Goal: Information Seeking & Learning: Learn about a topic

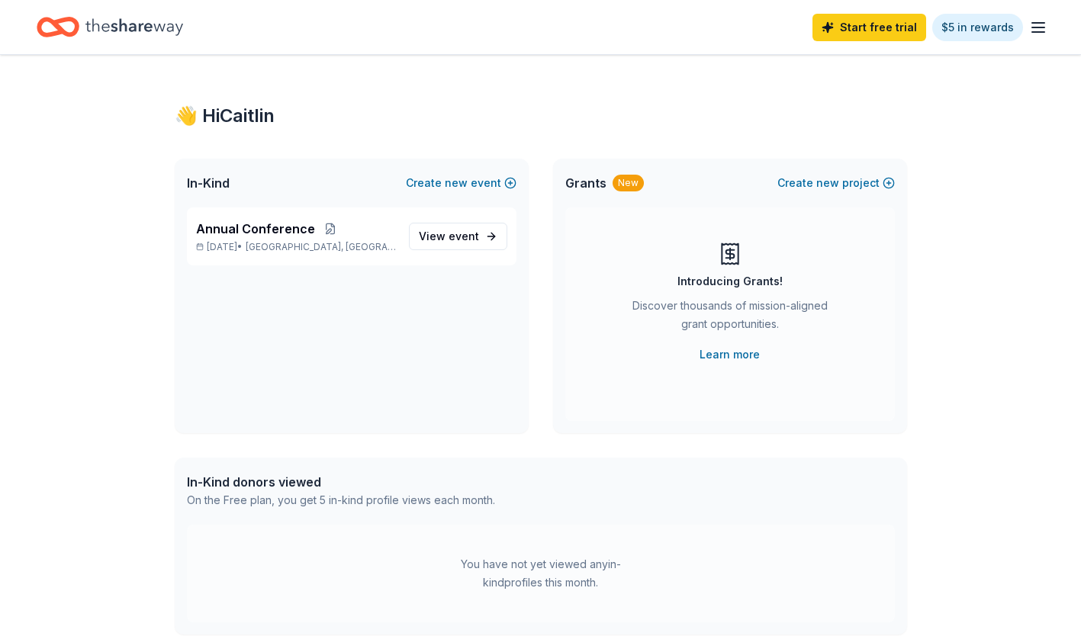
click at [1038, 32] on line "button" at bounding box center [1038, 32] width 12 height 0
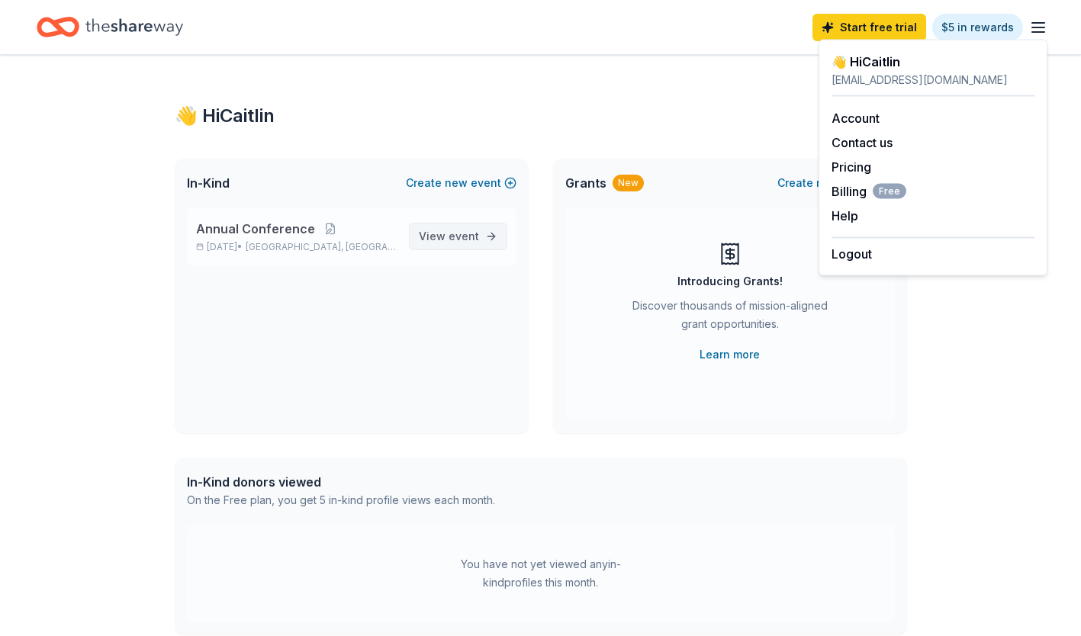
click at [437, 240] on span "View event" at bounding box center [449, 236] width 60 height 18
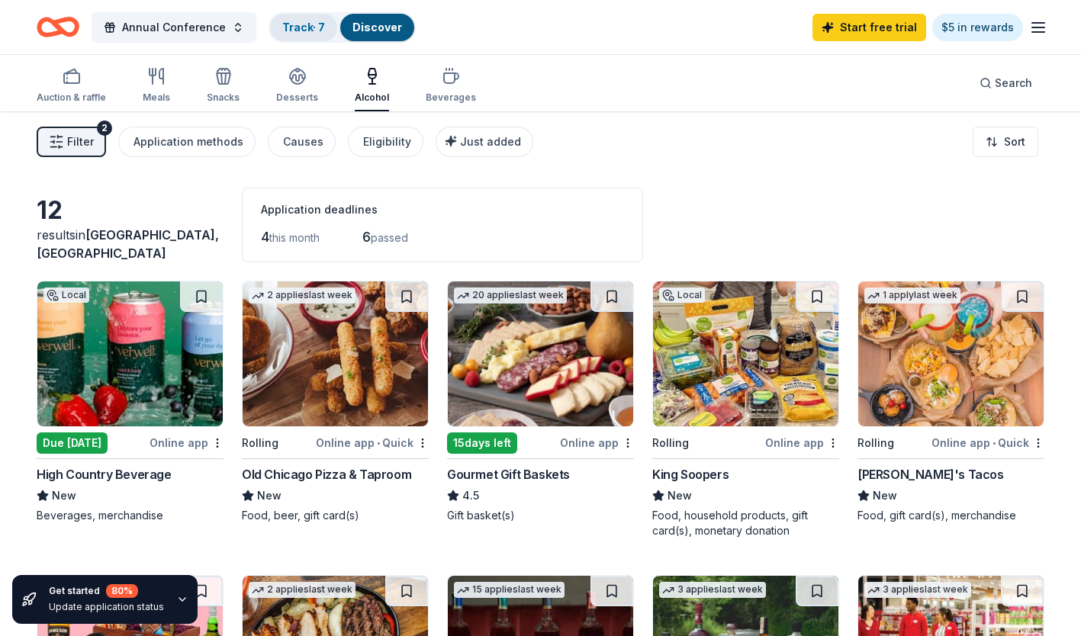
click at [299, 26] on link "Track · 7" at bounding box center [303, 27] width 43 height 13
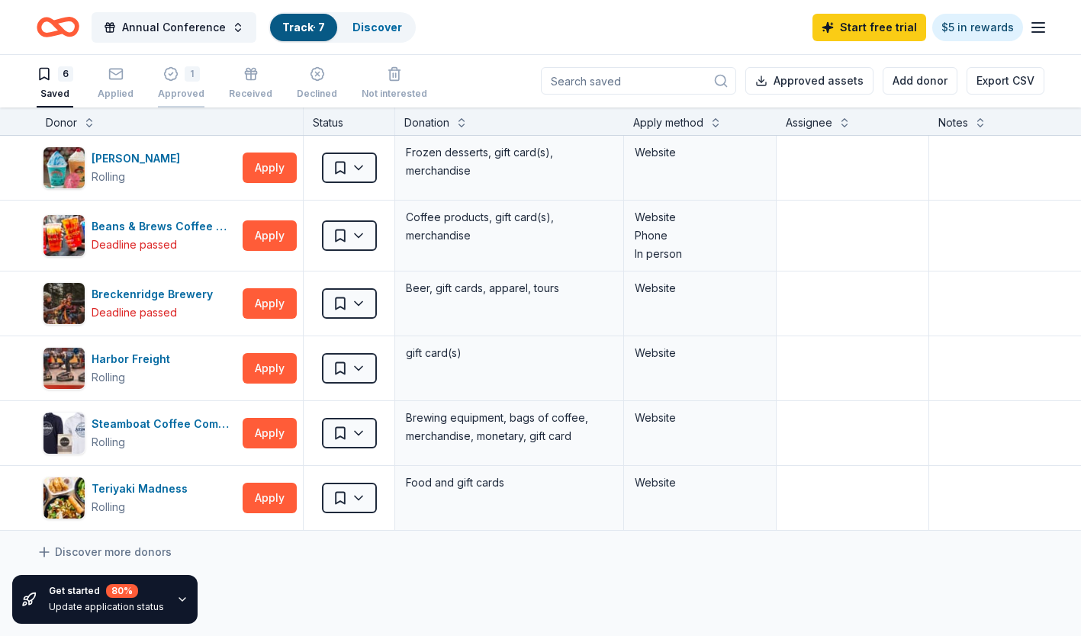
click at [185, 77] on div "1" at bounding box center [192, 73] width 15 height 15
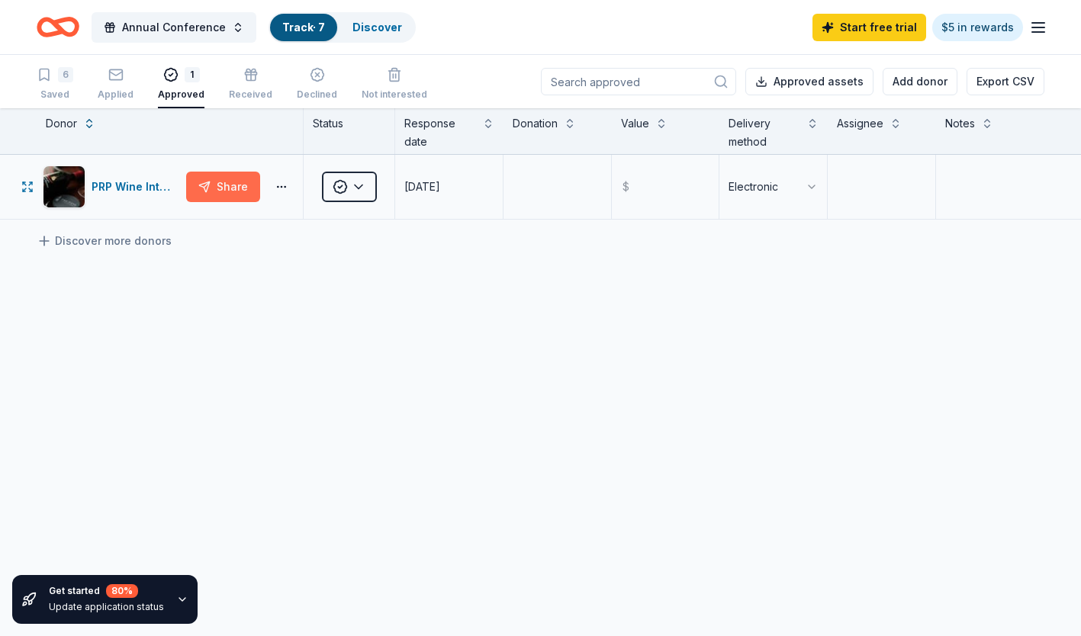
click at [227, 188] on button "Share" at bounding box center [223, 187] width 74 height 31
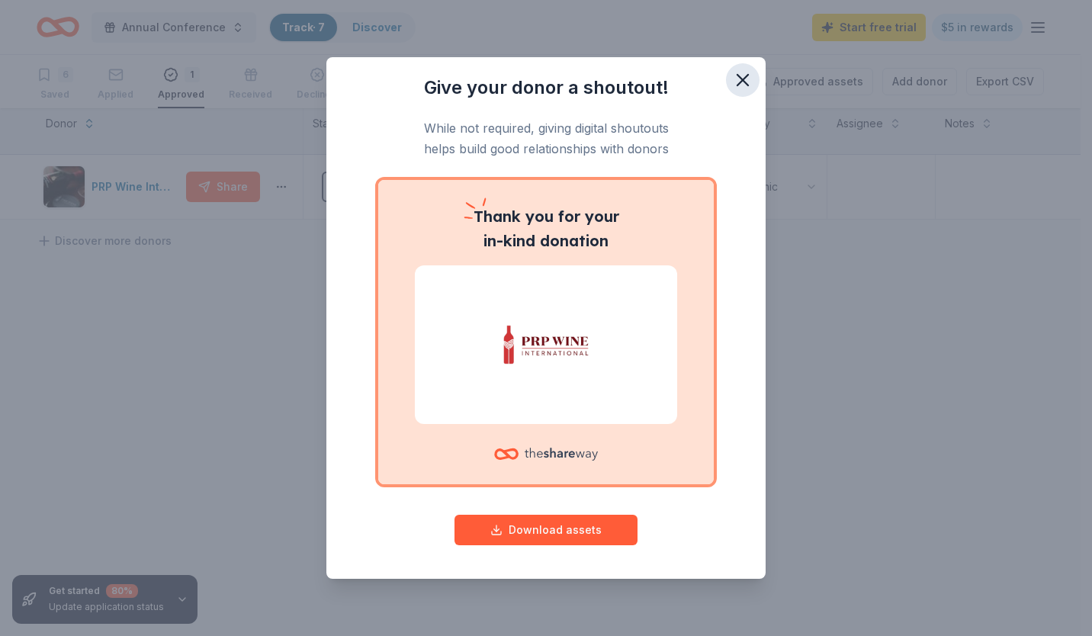
click at [749, 78] on icon "button" at bounding box center [742, 79] width 21 height 21
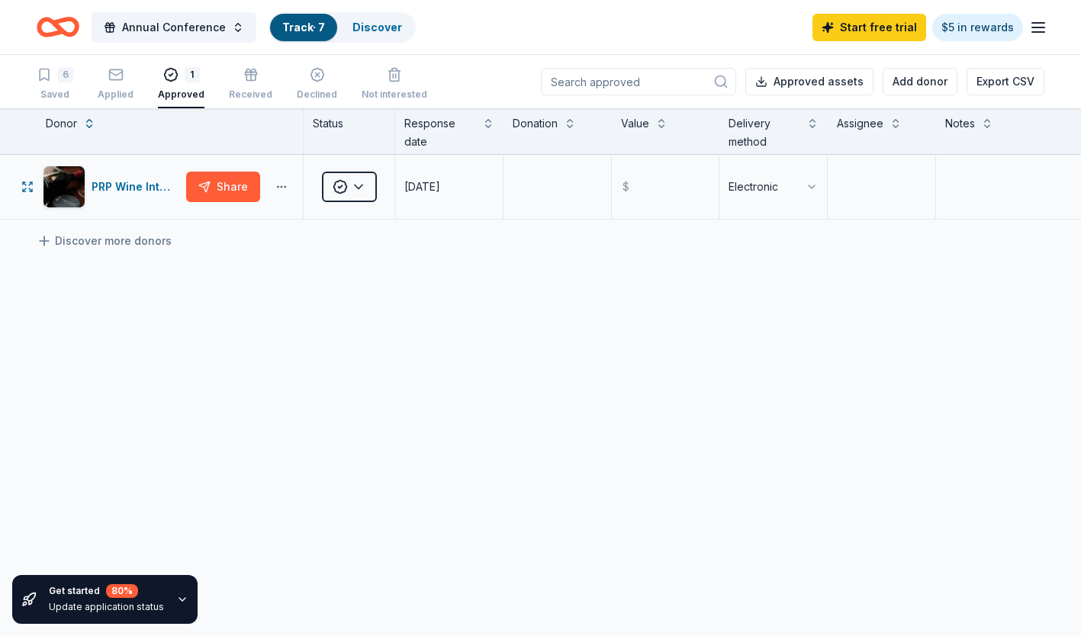
click at [285, 185] on html "Annual Conference Track · 7 Discover Start free trial $5 in rewards 6 Saved App…" at bounding box center [540, 318] width 1081 height 636
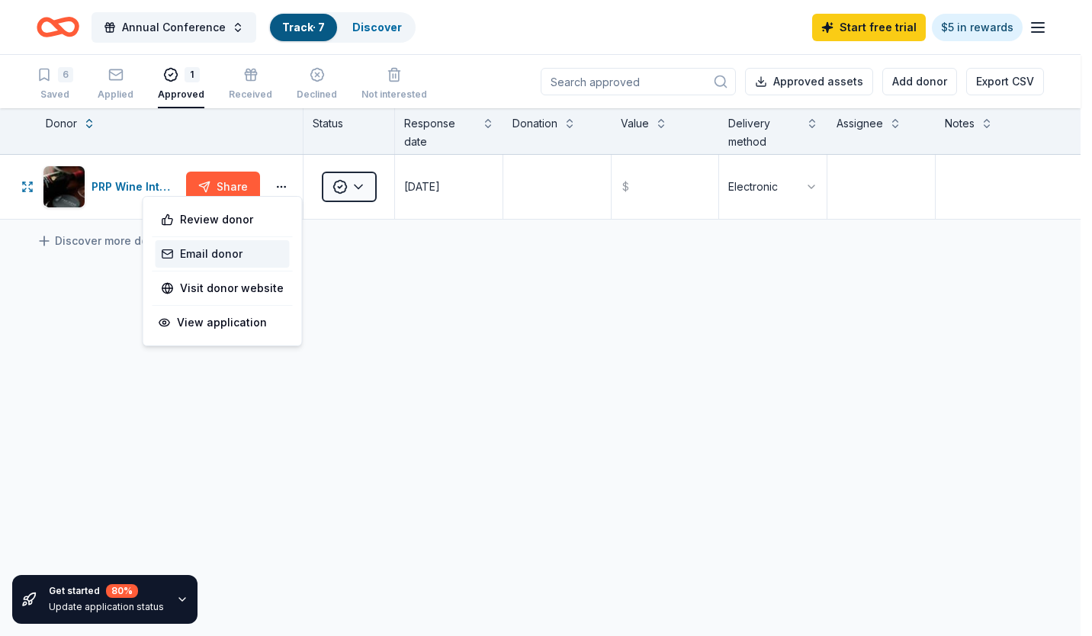
click at [224, 252] on link "Email donor" at bounding box center [223, 254] width 122 height 18
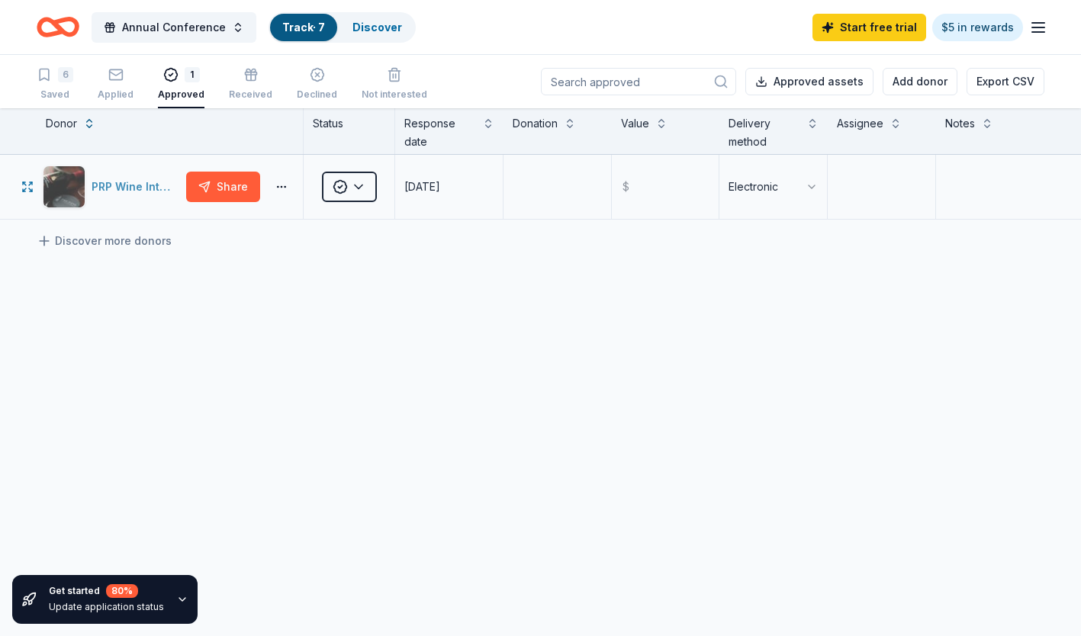
click at [143, 189] on div "PRP Wine International" at bounding box center [136, 187] width 88 height 18
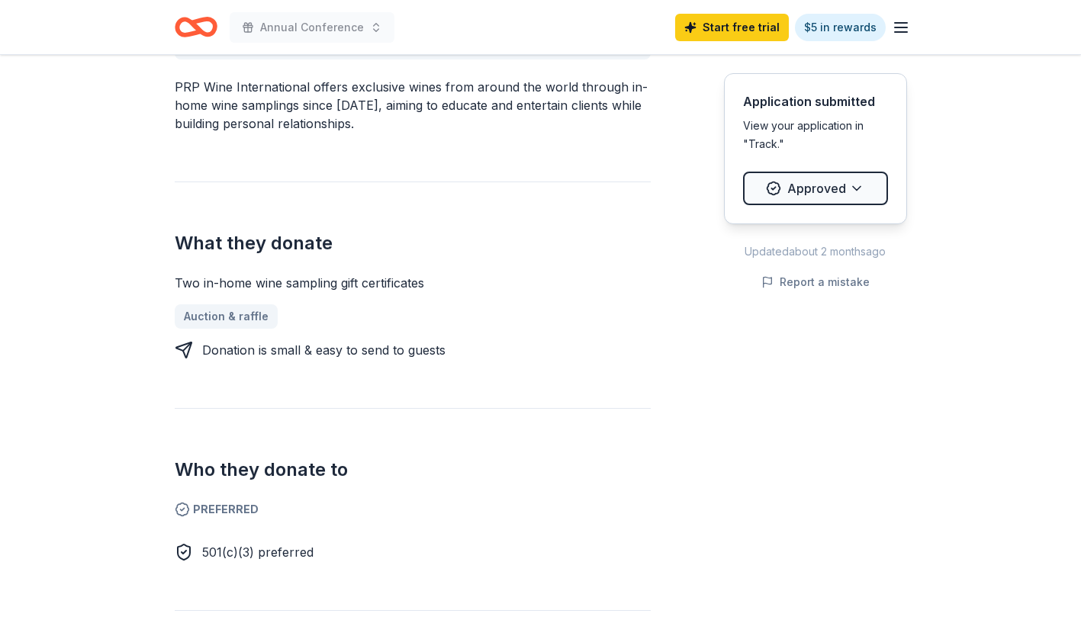
scroll to position [534, 0]
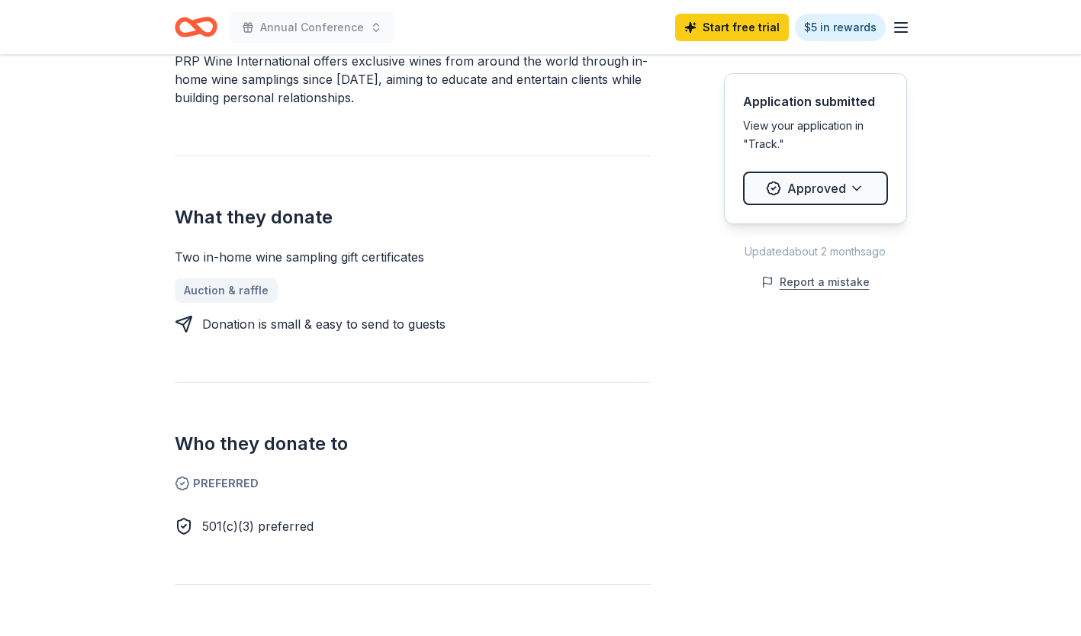
click at [834, 284] on button "Report a mistake" at bounding box center [815, 282] width 108 height 18
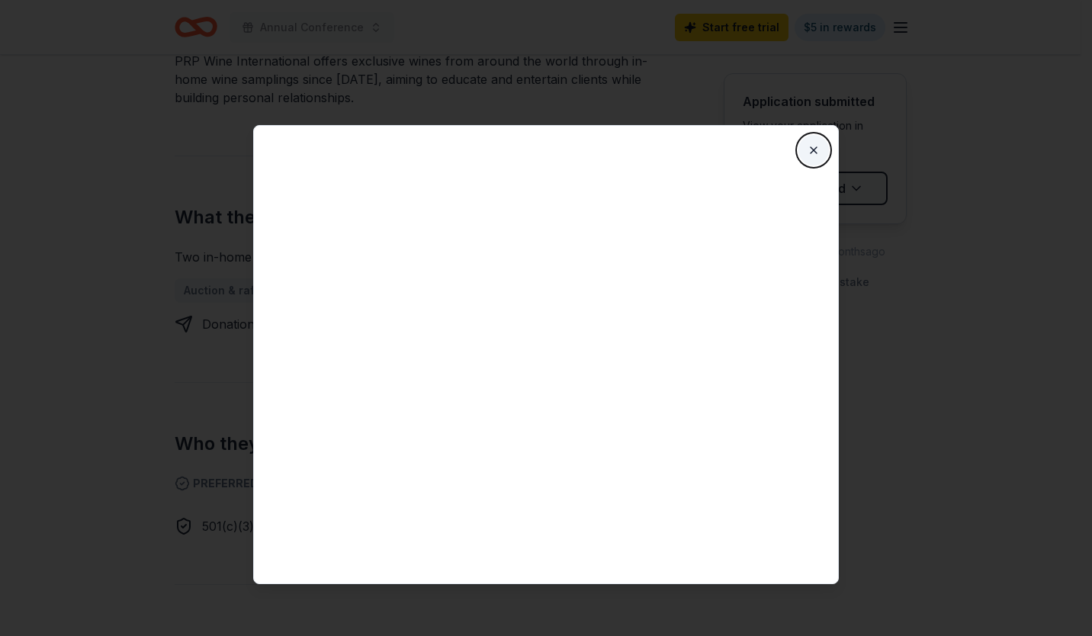
click at [812, 150] on button "Close" at bounding box center [814, 150] width 31 height 31
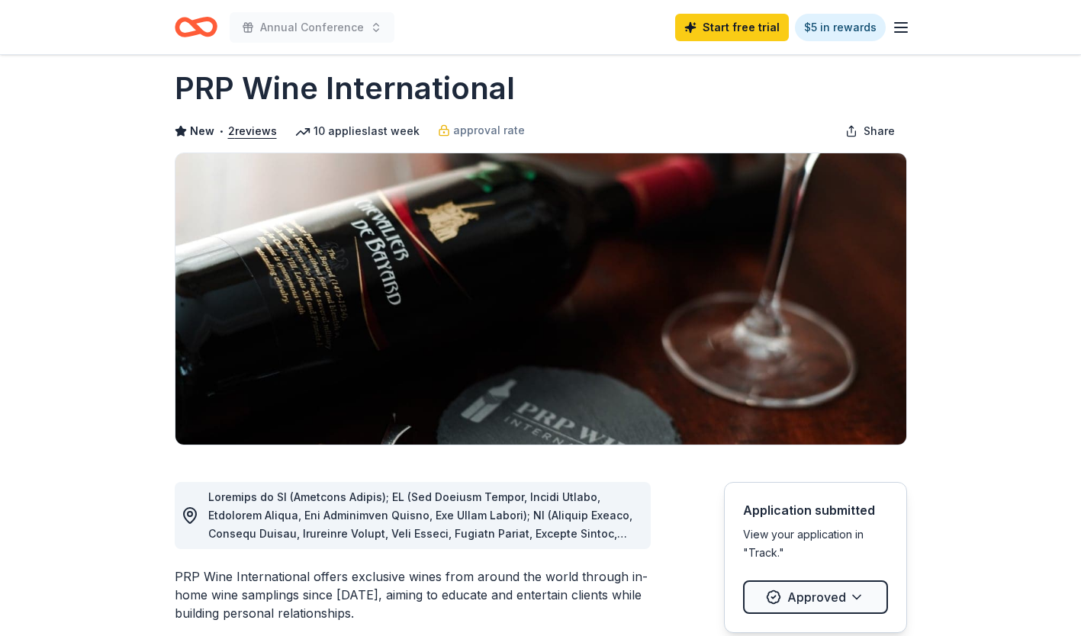
scroll to position [0, 0]
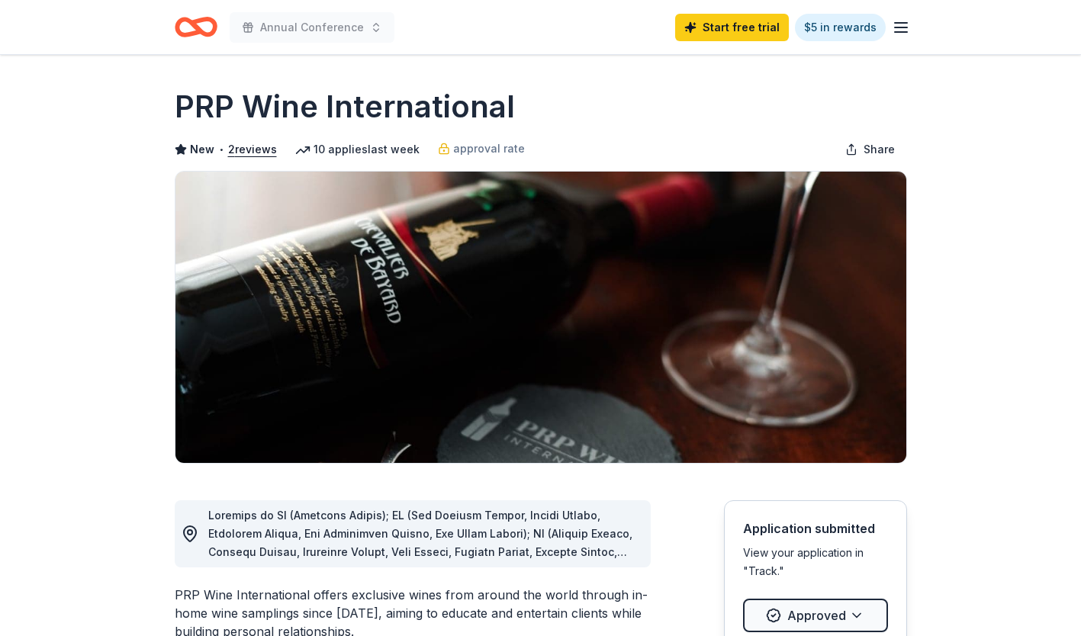
click at [908, 26] on icon "button" at bounding box center [901, 27] width 18 height 18
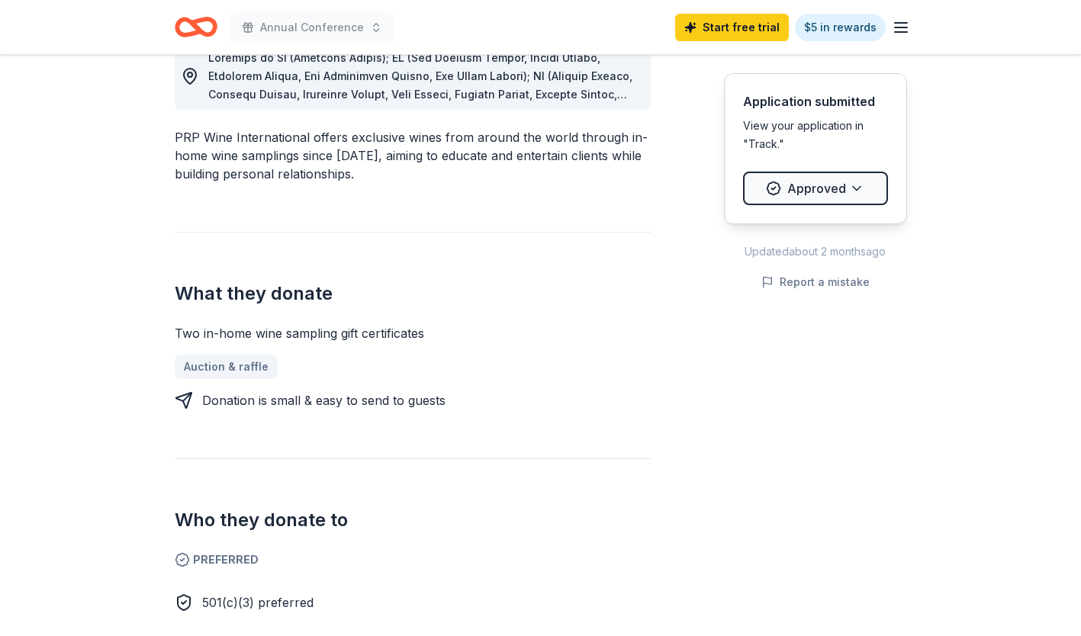
scroll to position [381, 0]
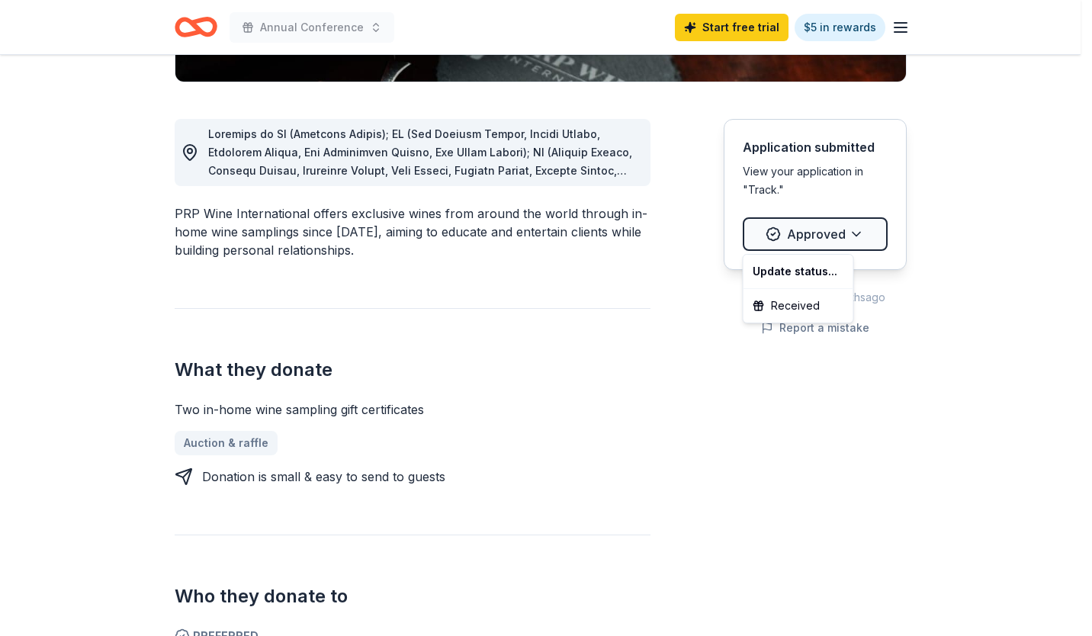
click at [799, 273] on div "Update status..." at bounding box center [799, 271] width 104 height 27
drag, startPoint x: 1047, startPoint y: 284, endPoint x: 1024, endPoint y: 283, distance: 22.9
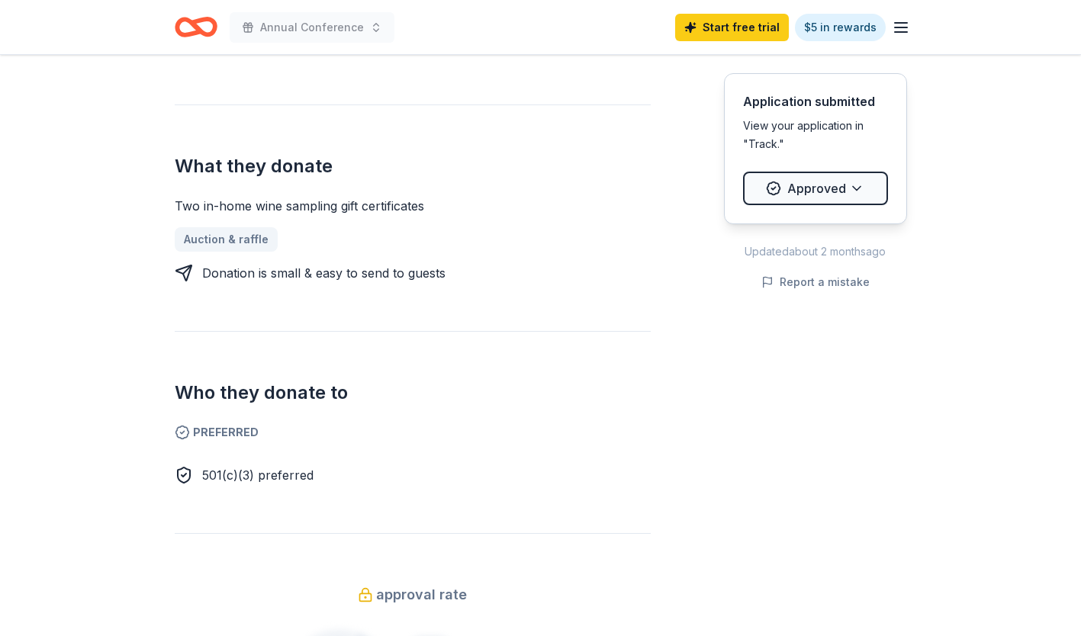
scroll to position [127, 0]
